Goal: Find specific page/section: Find specific page/section

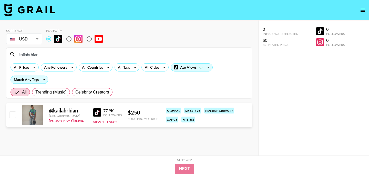
drag, startPoint x: 46, startPoint y: 55, endPoint x: 8, endPoint y: 54, distance: 38.4
click at [8, 54] on div "kailahrhian" at bounding box center [128, 54] width 245 height 13
paste input "joiya.[PERSON_NAME]"
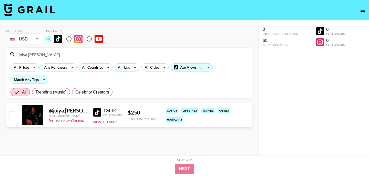
drag, startPoint x: 43, startPoint y: 54, endPoint x: 3, endPoint y: 54, distance: 39.7
click at [3, 54] on div "Currency USD USD ​ Platform joiya.[PERSON_NAME] All Prices Any Followers All Co…" at bounding box center [129, 97] width 258 height 155
paste input ".sophiaquintero"
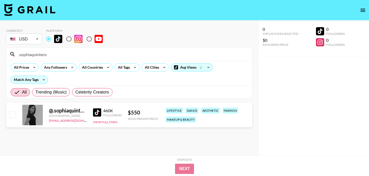
drag, startPoint x: 54, startPoint y: 54, endPoint x: 0, endPoint y: 51, distance: 53.3
click at [0, 51] on div "Currency USD USD ​ Platform .sophiaquintero All Prices Any Followers All Countr…" at bounding box center [129, 97] width 258 height 155
paste input "jjondalow"
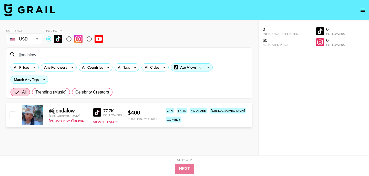
drag, startPoint x: 42, startPoint y: 56, endPoint x: 0, endPoint y: 56, distance: 42.2
click at [0, 56] on div "Currency USD USD ​ Platform jjondalow All Prices Any Followers All Countries Al…" at bounding box center [129, 97] width 258 height 155
paste input "fenigab"
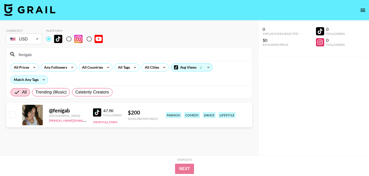
drag, startPoint x: 37, startPoint y: 54, endPoint x: 0, endPoint y: 54, distance: 37.1
click at [0, 54] on div "Currency USD USD ​ Platform fenigab All Prices Any Followers All Countries All …" at bounding box center [129, 97] width 258 height 155
paste input "yonysabo"
drag, startPoint x: 37, startPoint y: 56, endPoint x: 0, endPoint y: 54, distance: 37.4
click at [0, 54] on div "Currency USD USD ​ Platform yonysabo All Prices Any Followers All Countries All…" at bounding box center [129, 97] width 258 height 155
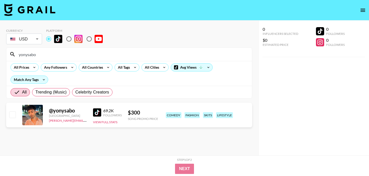
paste input "basicallykrissy"
drag, startPoint x: 54, startPoint y: 53, endPoint x: 0, endPoint y: 49, distance: 53.7
click at [0, 49] on div "Currency USD USD ​ Platform basicallykrissy All Prices Any Followers All Countr…" at bounding box center [129, 97] width 258 height 155
paste input "[PERSON_NAME].[PERSON_NAME].161"
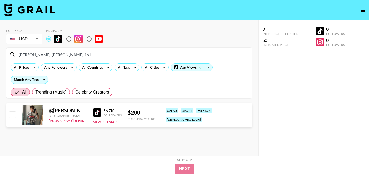
drag, startPoint x: 55, startPoint y: 51, endPoint x: 74, endPoint y: 59, distance: 20.4
click at [74, 59] on div "[PERSON_NAME].[PERSON_NAME].161" at bounding box center [128, 54] width 245 height 13
paste input "soweenie"
type input "soweenie"
